Goal: Information Seeking & Learning: Learn about a topic

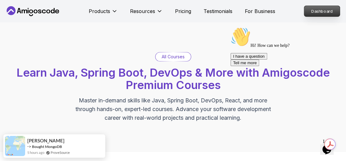
drag, startPoint x: 45, startPoint y: 31, endPoint x: 323, endPoint y: 14, distance: 278.5
click at [323, 14] on p "Dashboard" at bounding box center [322, 11] width 36 height 11
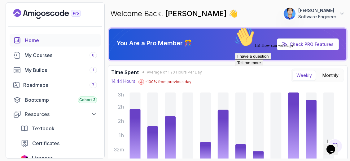
click at [235, 27] on icon "Chat attention grabber" at bounding box center [235, 27] width 0 height 0
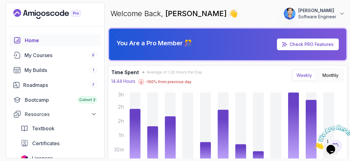
click at [315, 145] on icon "Close" at bounding box center [315, 147] width 0 height 5
click at [58, 84] on div "Roadmaps 7" at bounding box center [60, 84] width 74 height 7
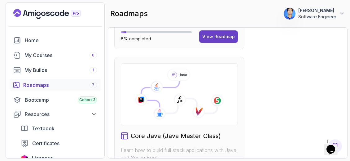
scroll to position [369, 0]
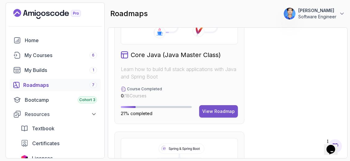
click at [219, 112] on div "View Roadmap" at bounding box center [219, 111] width 33 height 6
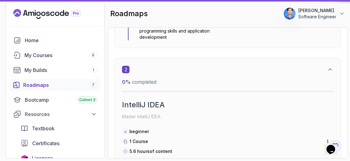
scroll to position [6, 0]
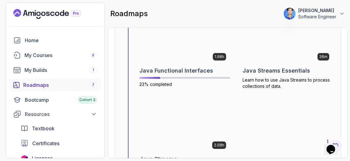
scroll to position [2319, 0]
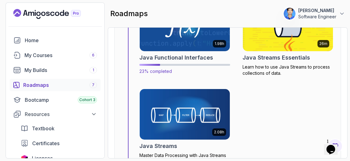
click at [184, 38] on img at bounding box center [185, 25] width 95 height 53
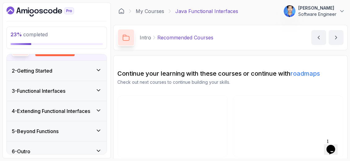
scroll to position [71, 0]
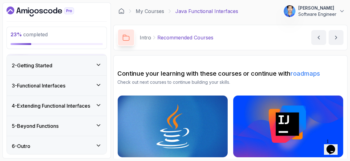
click at [90, 65] on div "2 - Getting Started" at bounding box center [57, 65] width 90 height 7
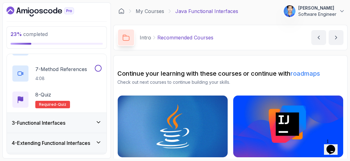
scroll to position [160, 0]
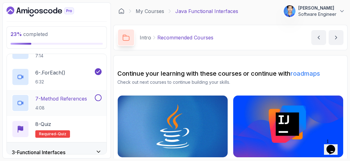
click at [76, 100] on p "7 - Method References" at bounding box center [61, 98] width 52 height 7
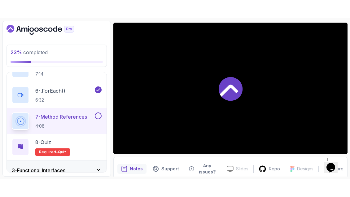
scroll to position [65, 0]
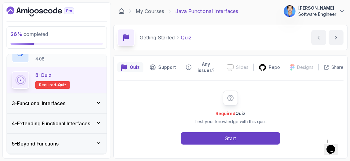
scroll to position [225, 0]
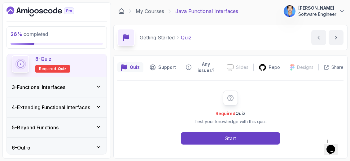
click at [82, 91] on div "3 - Functional Interfaces" at bounding box center [57, 87] width 100 height 20
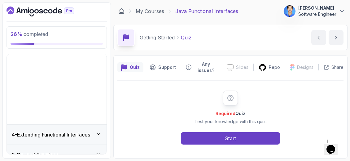
scroll to position [19, 0]
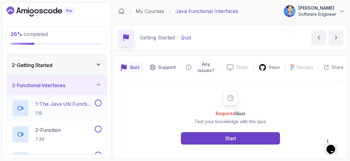
click at [61, 104] on p "1 - The Java Util Function Package" at bounding box center [64, 103] width 58 height 7
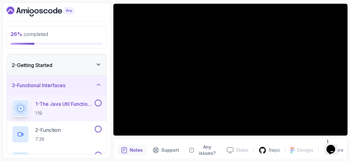
scroll to position [57, 0]
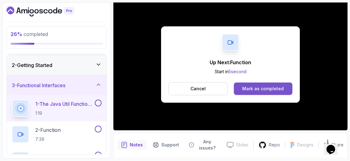
click at [278, 84] on button "Mark as completed" at bounding box center [263, 89] width 59 height 12
